Goal: Task Accomplishment & Management: Use online tool/utility

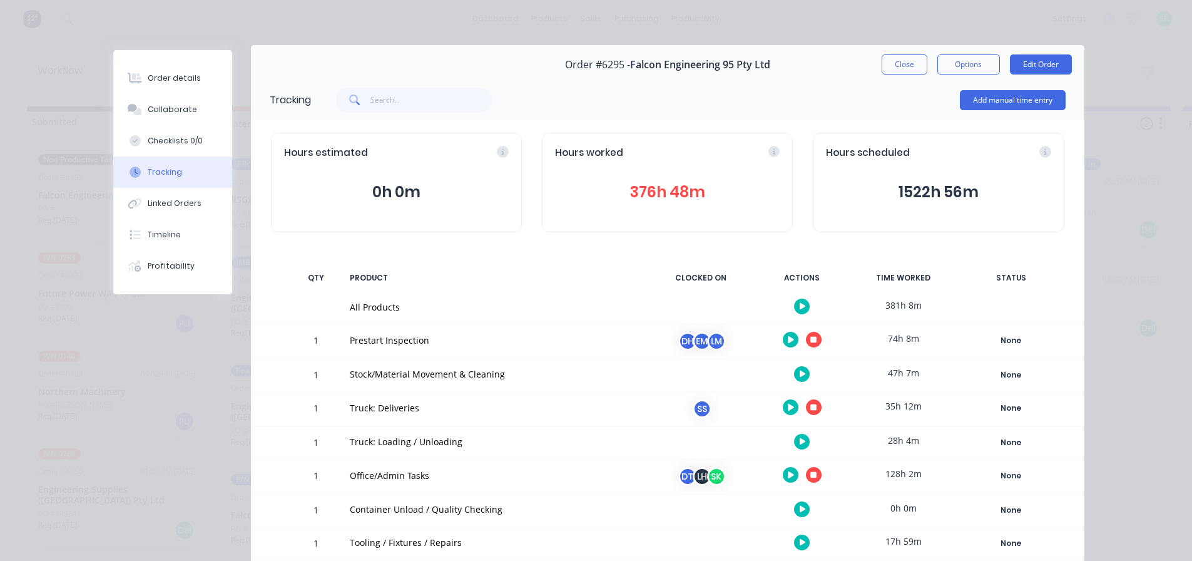
scroll to position [3, 0]
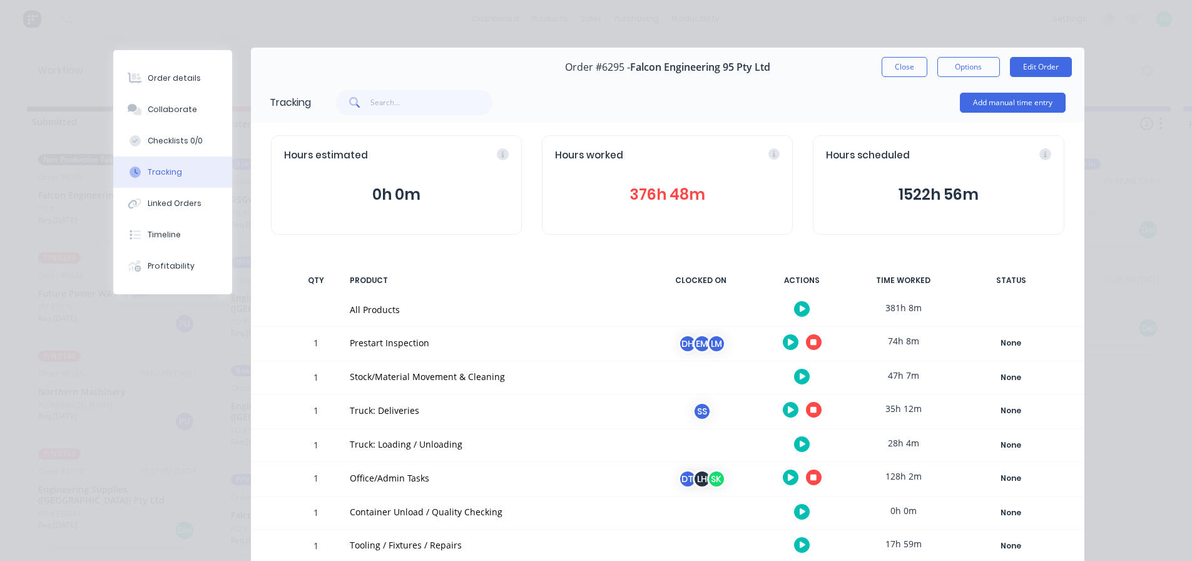
click at [742, 383] on div at bounding box center [701, 377] width 94 height 33
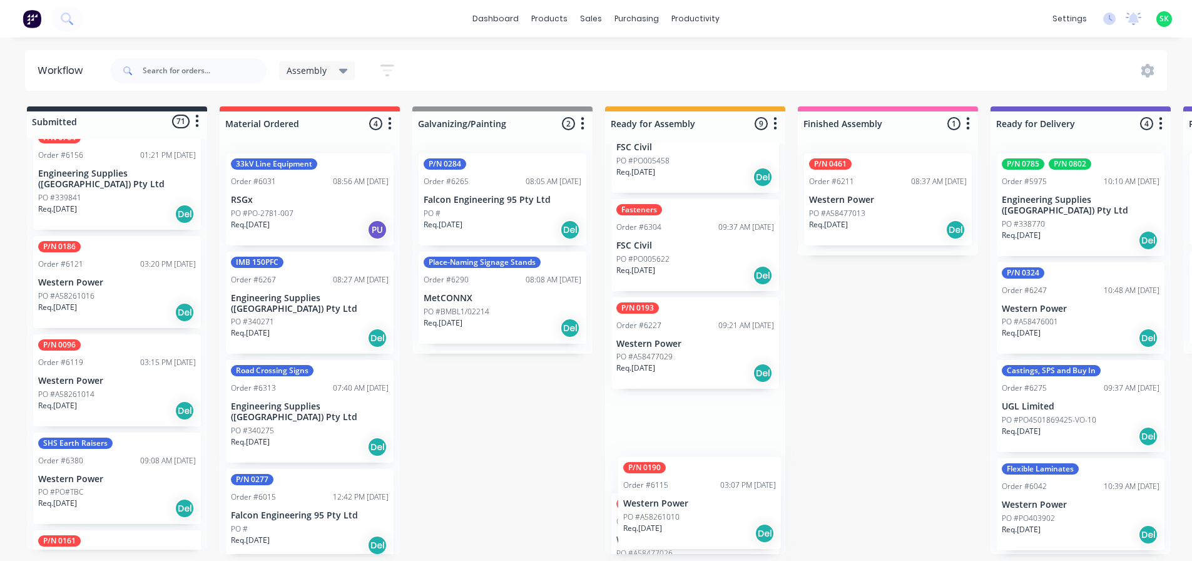
scroll to position [578, 0]
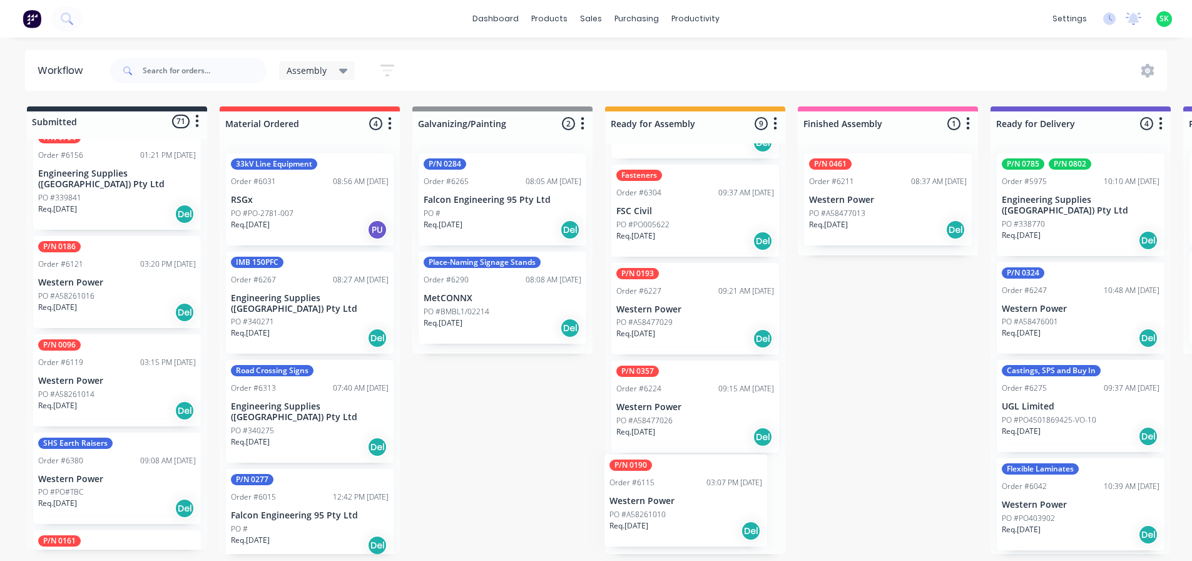
drag, startPoint x: 112, startPoint y: 476, endPoint x: 686, endPoint y: 504, distance: 575.1
click at [686, 504] on div "Submitted 71 Status colour #273444 hex #273444 Save Cancel Summaries Total orde…" at bounding box center [1125, 329] width 2268 height 447
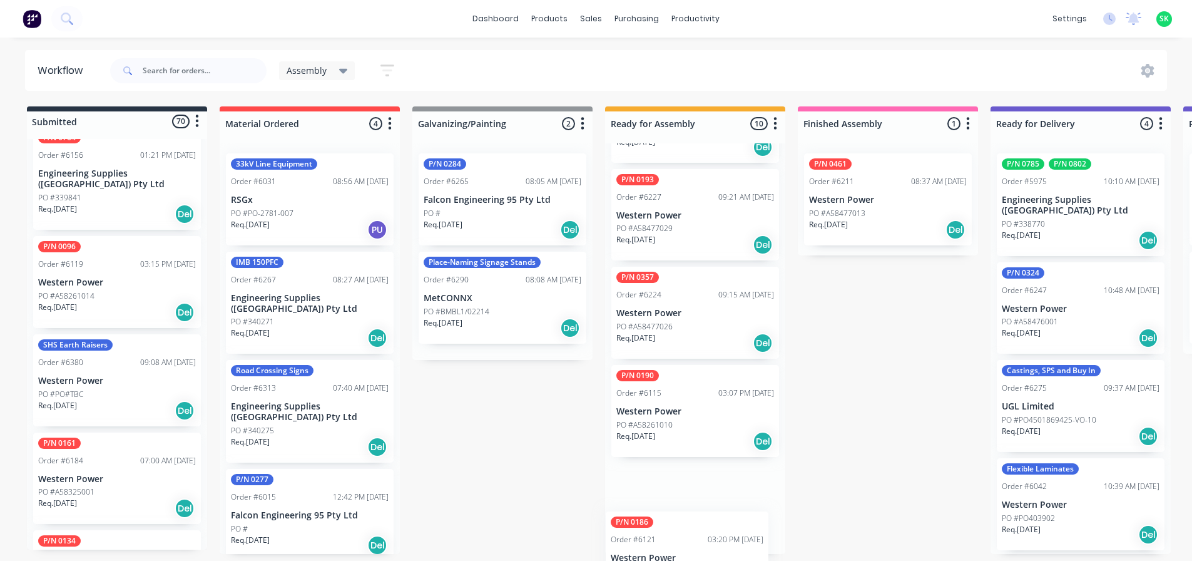
scroll to position [677, 0]
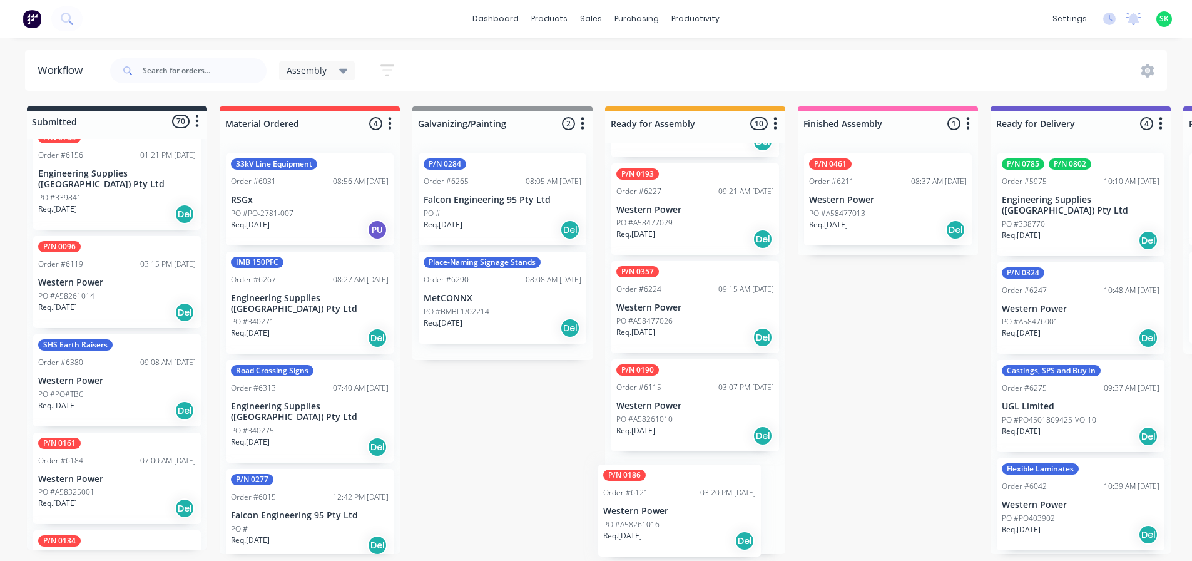
drag, startPoint x: 78, startPoint y: 279, endPoint x: 638, endPoint y: 509, distance: 605.9
click at [651, 524] on div "Submitted 70 Status colour #273444 hex #273444 Save Cancel Summaries Total orde…" at bounding box center [1125, 329] width 2268 height 447
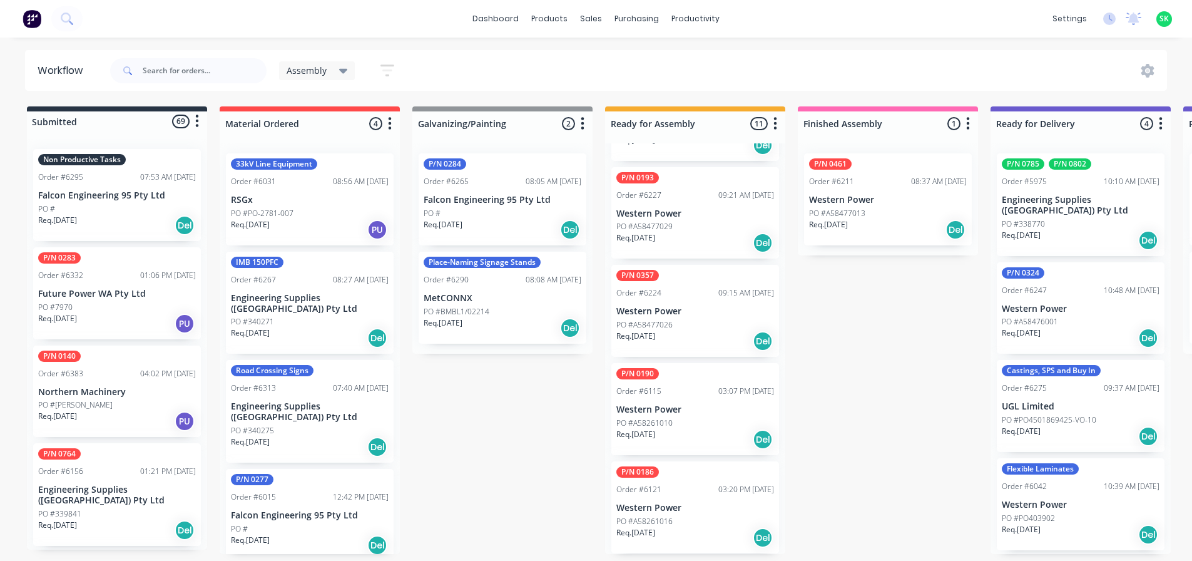
scroll to position [0, 0]
click at [121, 315] on div "Req. [DATE] PU" at bounding box center [117, 323] width 158 height 21
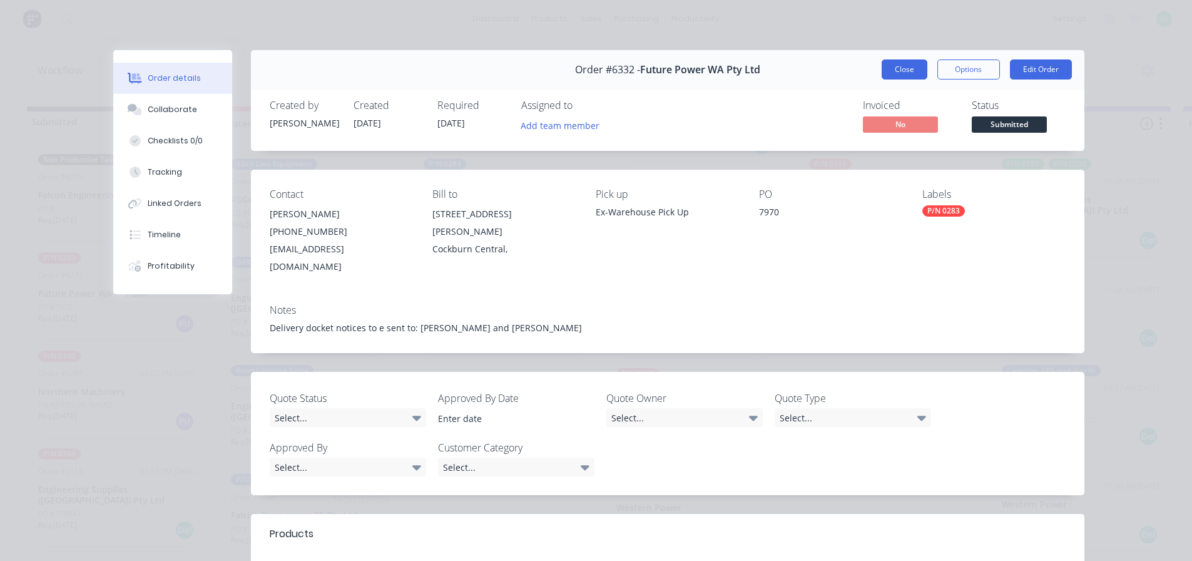
click at [901, 74] on button "Close" at bounding box center [905, 69] width 46 height 20
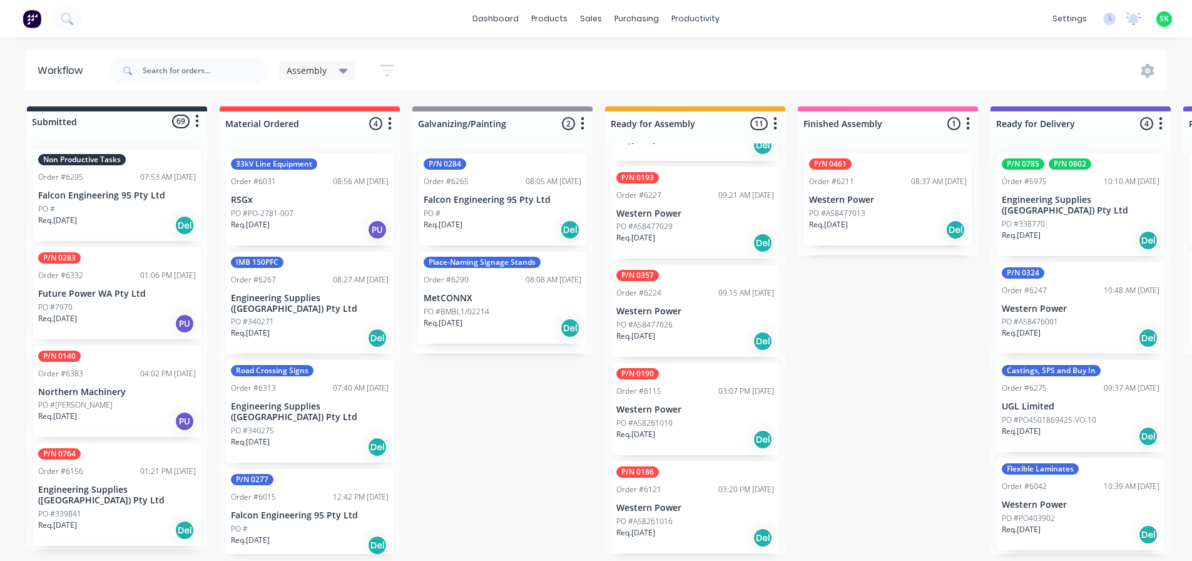
click at [716, 410] on p "Western Power" at bounding box center [695, 409] width 158 height 11
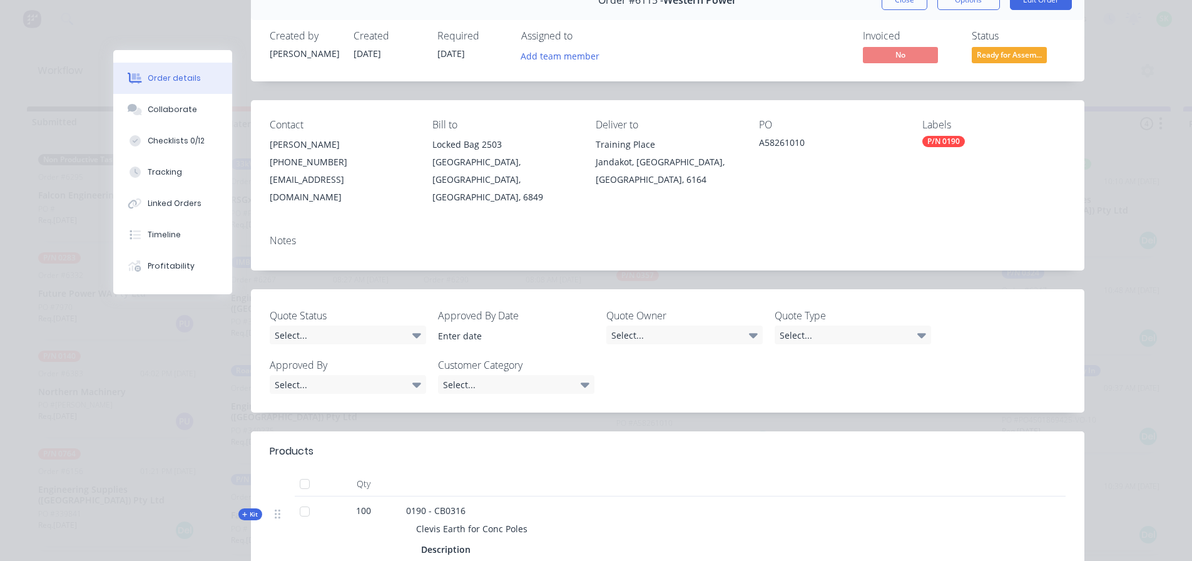
scroll to position [188, 0]
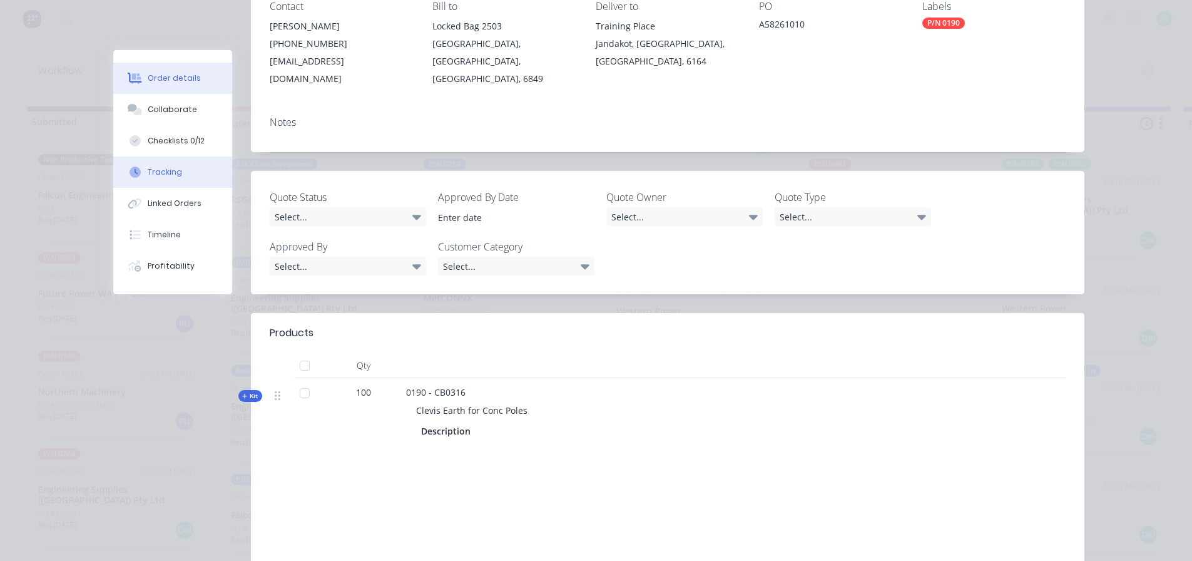
click at [172, 172] on div "Tracking" at bounding box center [165, 171] width 34 height 11
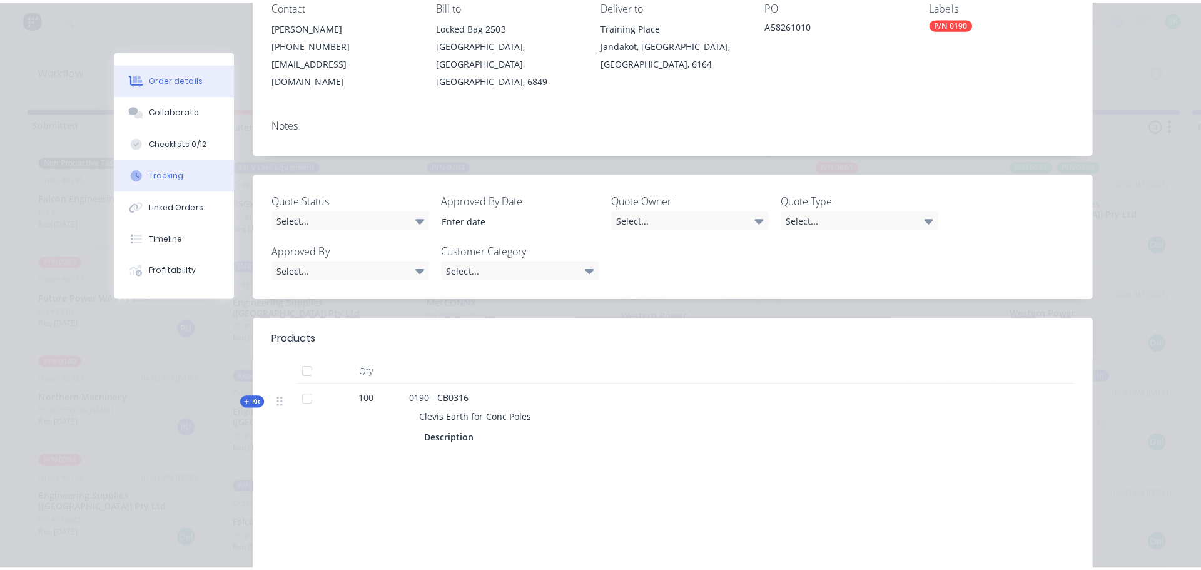
scroll to position [0, 0]
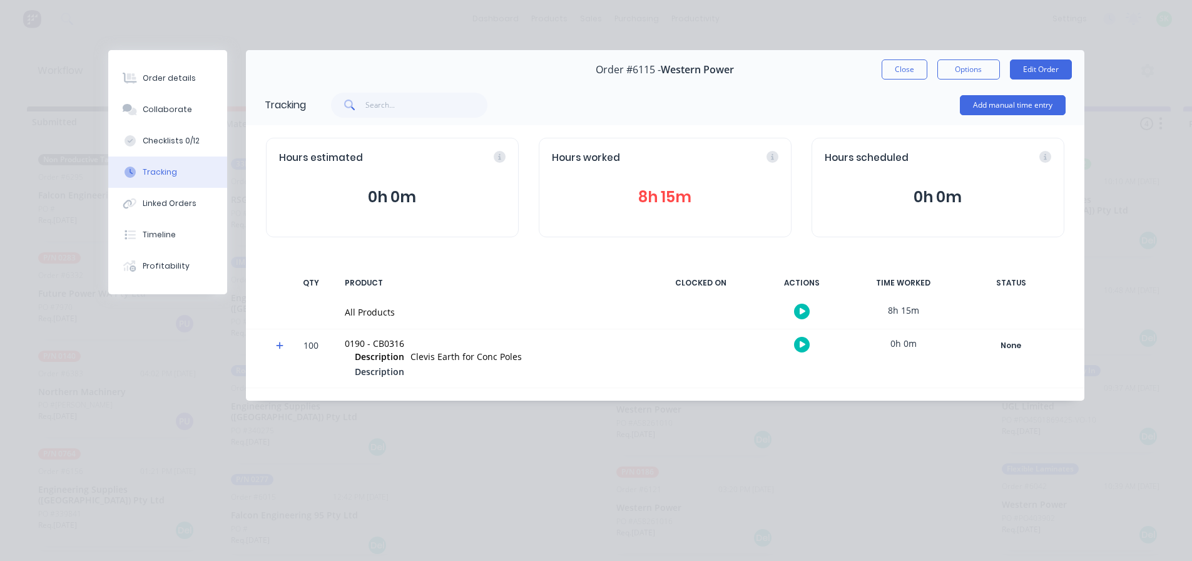
click at [797, 312] on button "button" at bounding box center [802, 311] width 16 height 16
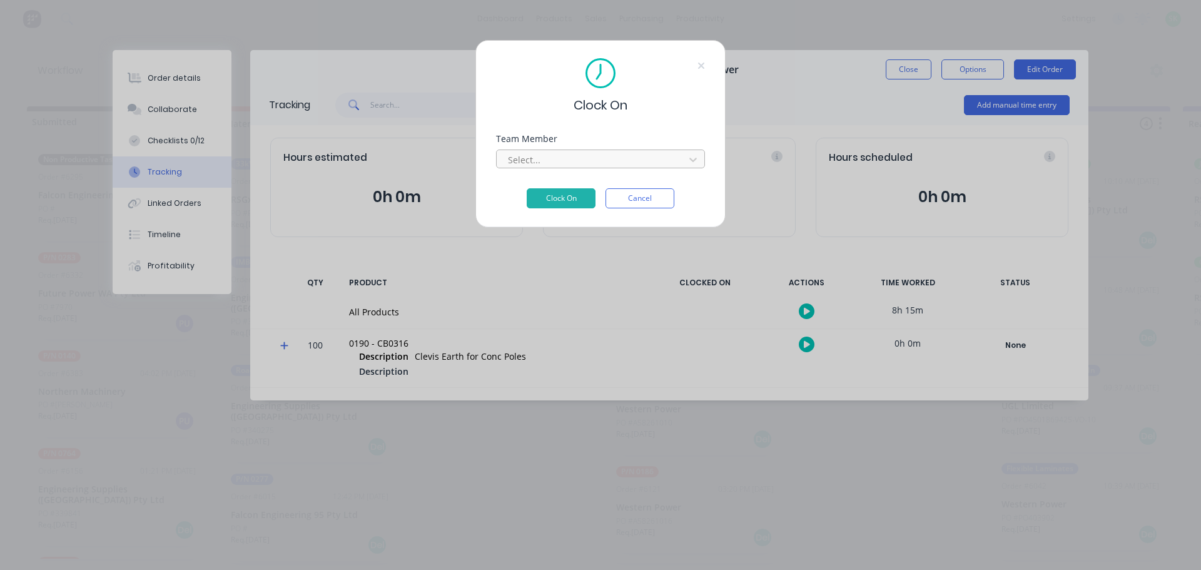
click at [626, 158] on div at bounding box center [592, 160] width 171 height 16
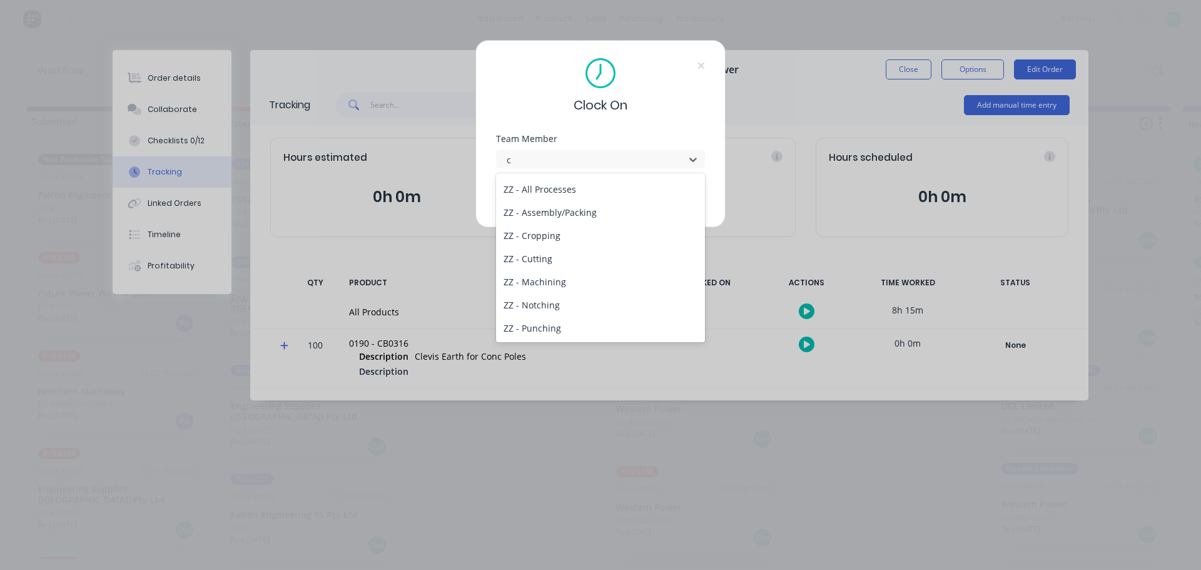
scroll to position [121, 0]
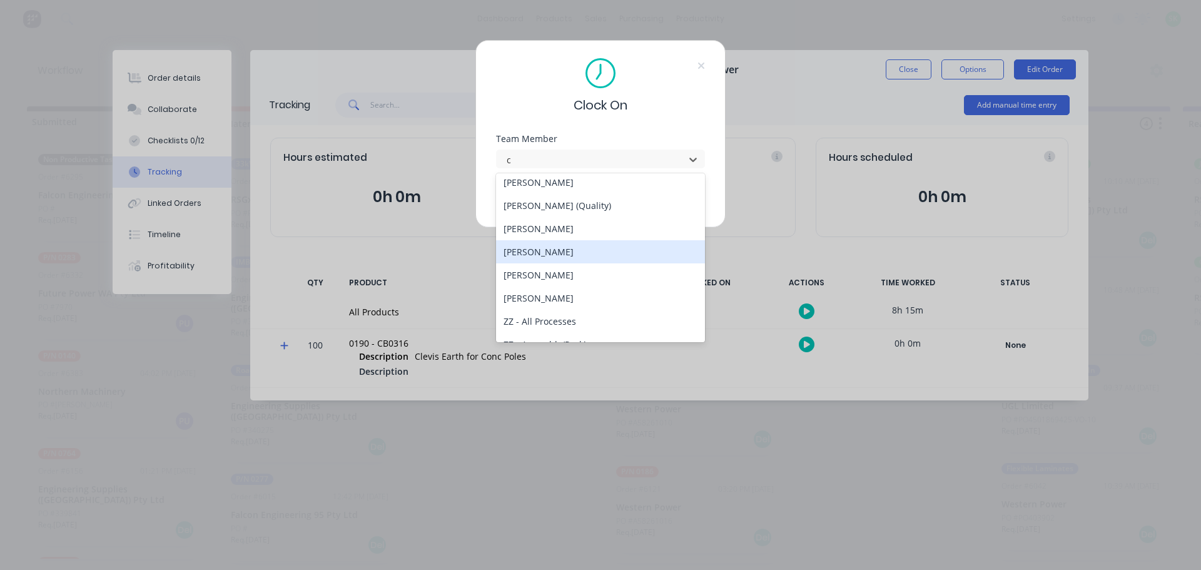
type input "cr"
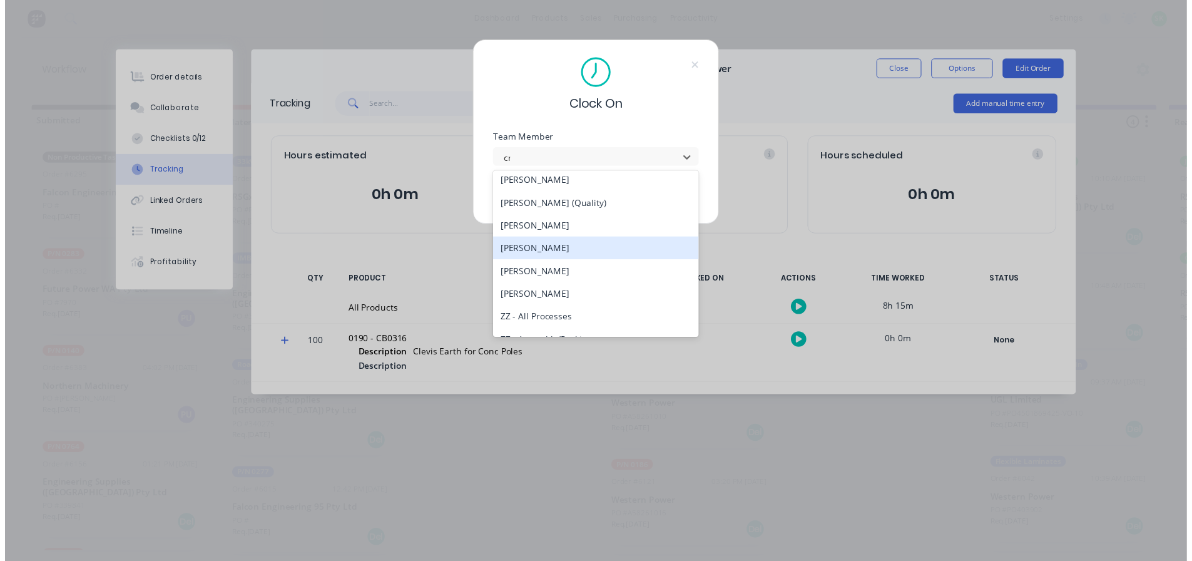
scroll to position [0, 0]
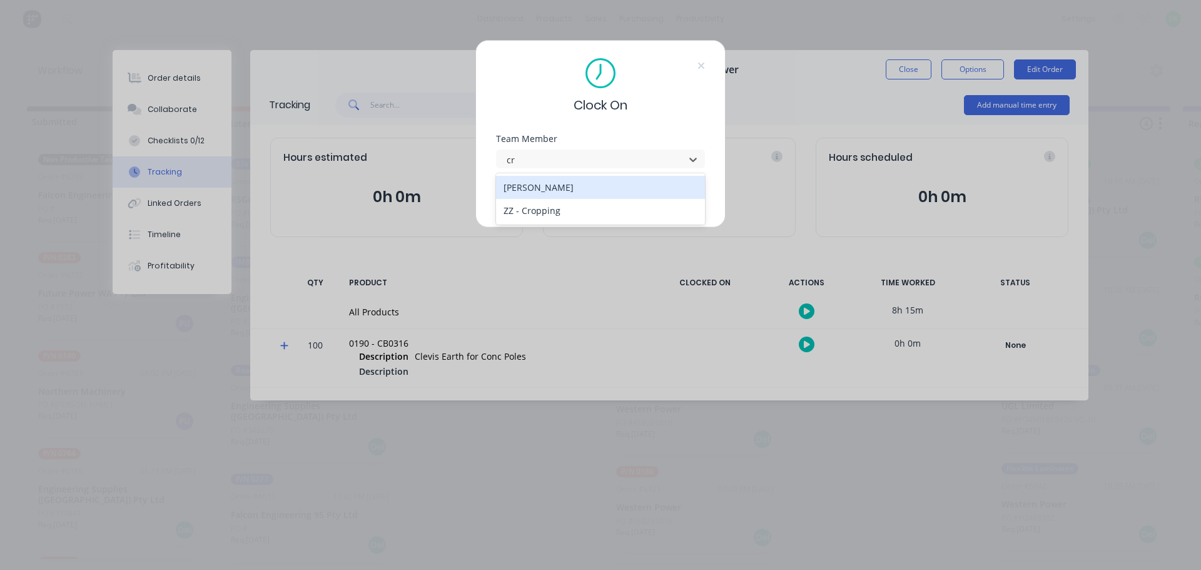
click at [571, 188] on div "[PERSON_NAME]" at bounding box center [600, 187] width 209 height 23
click at [564, 195] on button "Clock On" at bounding box center [561, 198] width 69 height 20
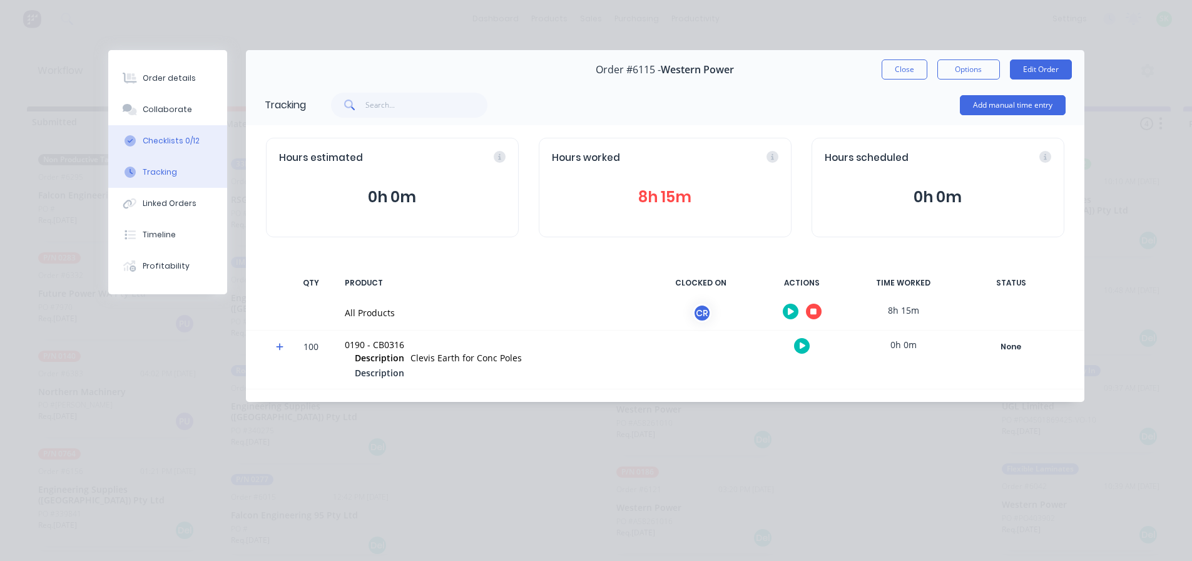
click at [178, 145] on div "Checklists 0/12" at bounding box center [171, 140] width 57 height 11
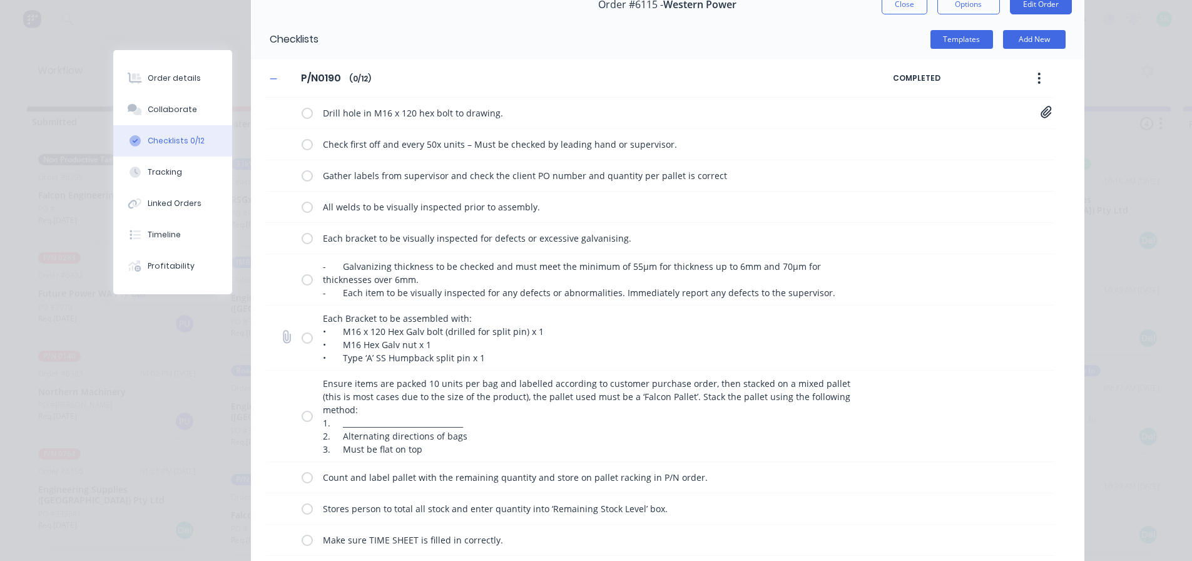
scroll to position [125, 0]
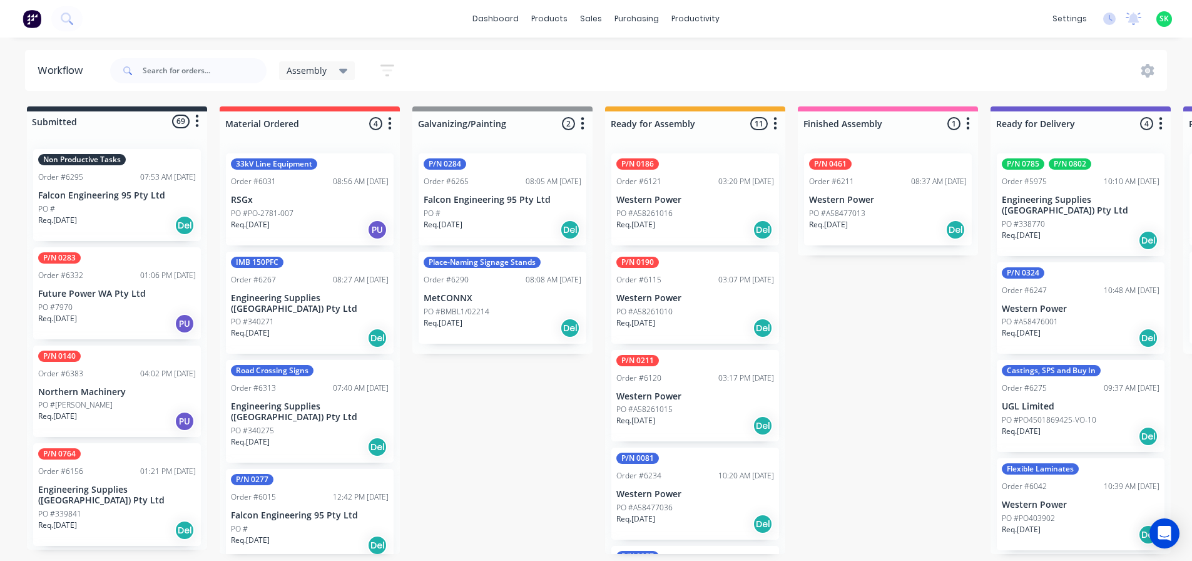
click at [106, 191] on p "Falcon Engineering 95 Pty Ltd" at bounding box center [117, 195] width 158 height 11
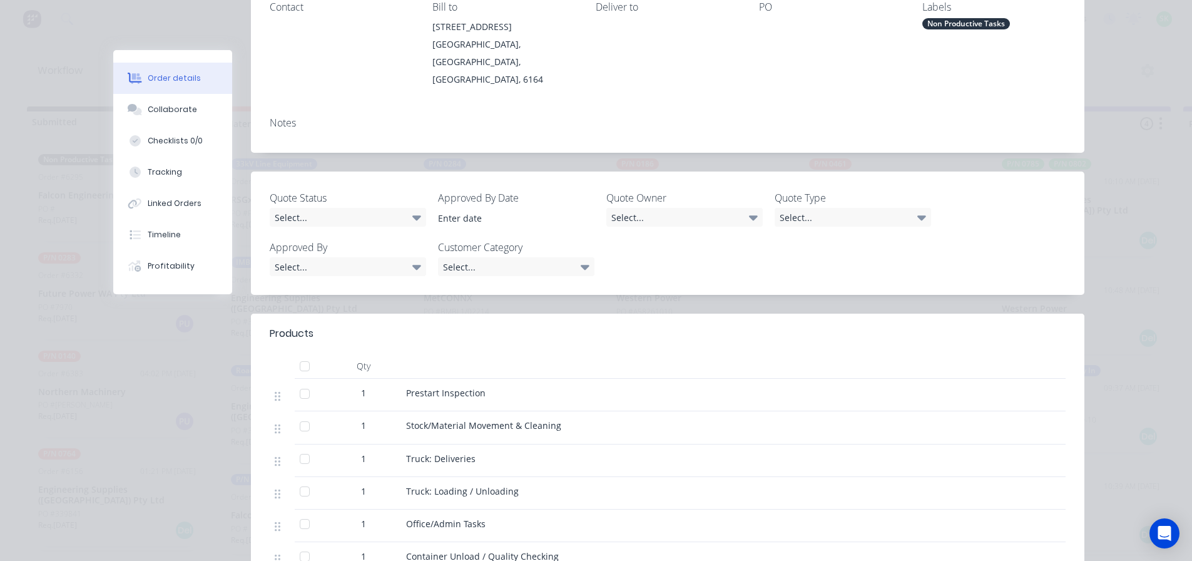
scroll to position [188, 0]
click at [175, 175] on div "Tracking" at bounding box center [165, 171] width 34 height 11
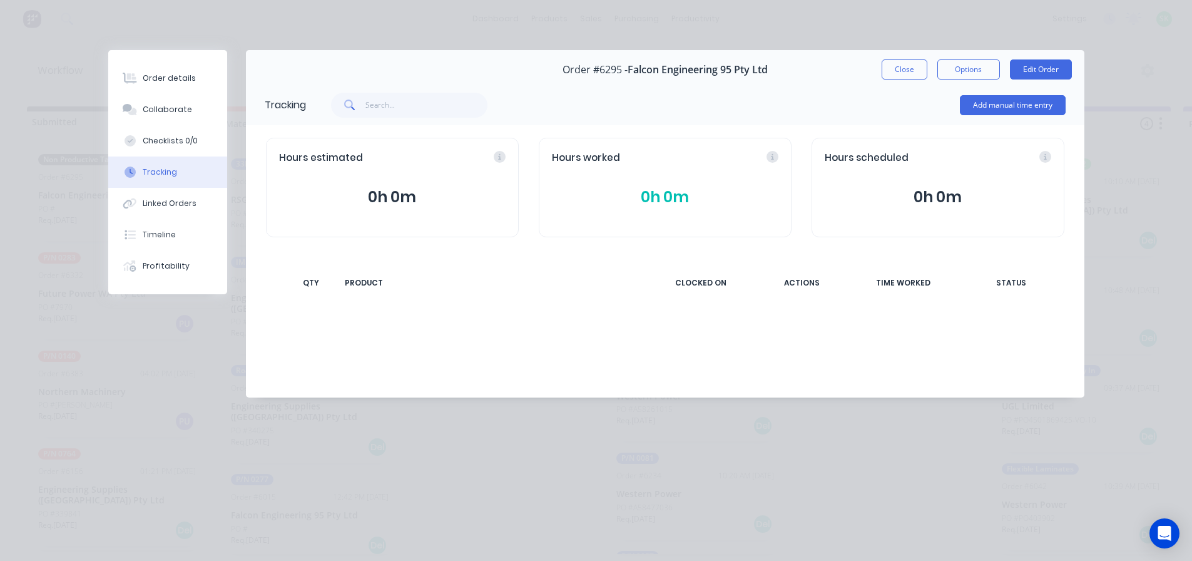
scroll to position [0, 0]
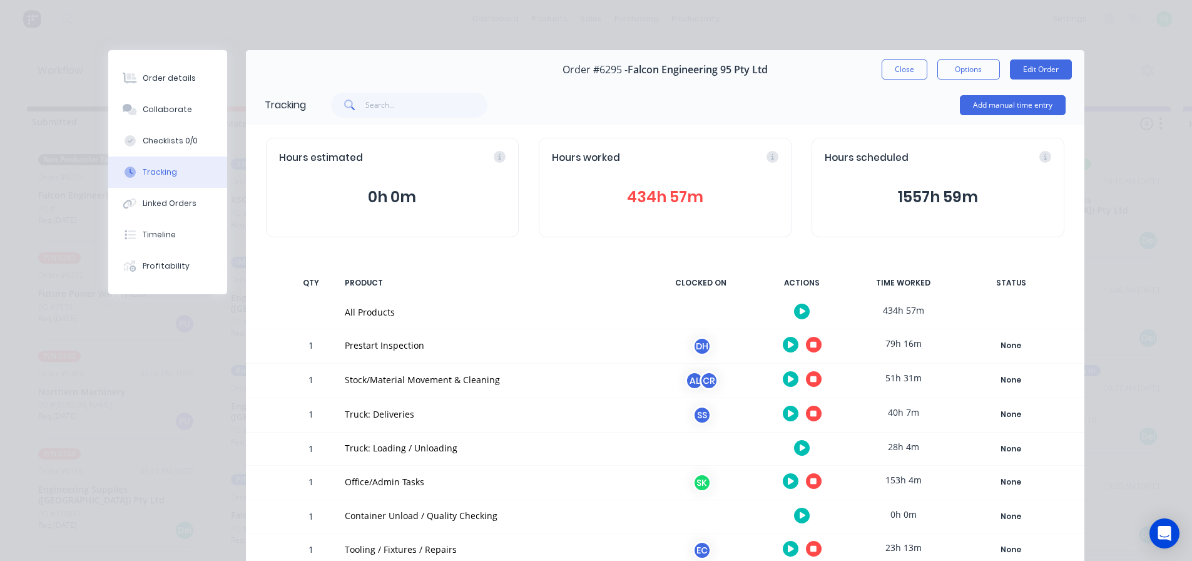
click at [810, 375] on icon "button" at bounding box center [813, 379] width 6 height 8
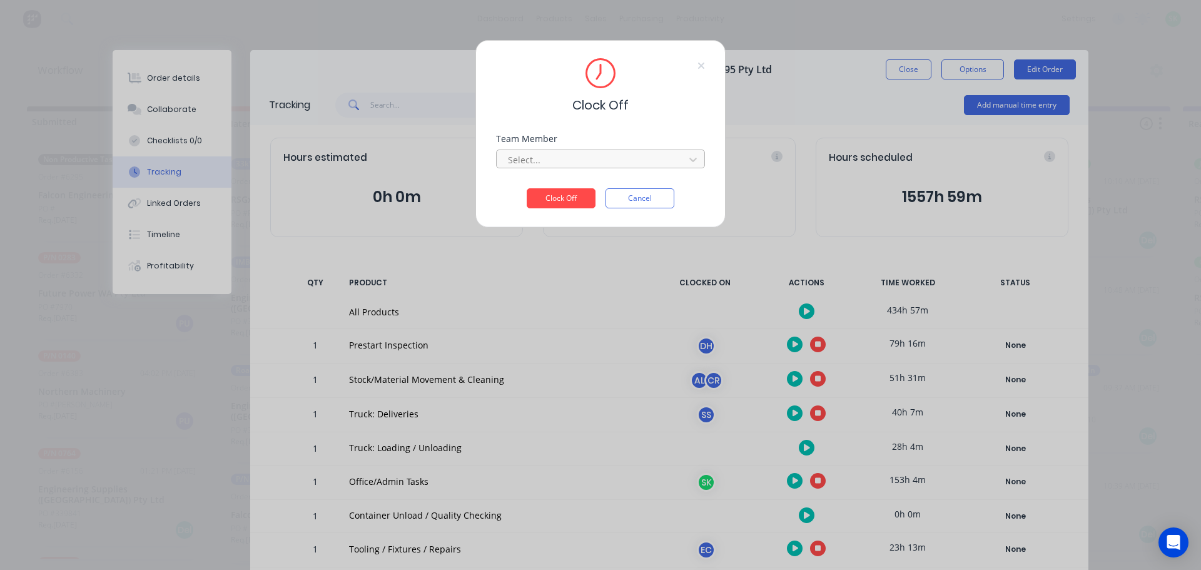
click at [594, 157] on div at bounding box center [592, 160] width 171 height 16
click at [528, 213] on div "[PERSON_NAME]" at bounding box center [600, 210] width 209 height 23
click at [550, 194] on button "Clock Off" at bounding box center [561, 198] width 69 height 20
